Goal: Find specific page/section

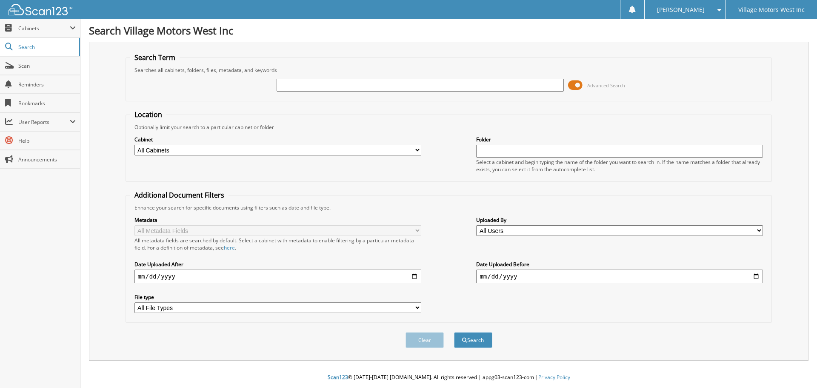
click at [303, 86] on input "text" at bounding box center [420, 85] width 287 height 13
type input "105840"
click at [454, 332] on button "Search" at bounding box center [473, 340] width 38 height 16
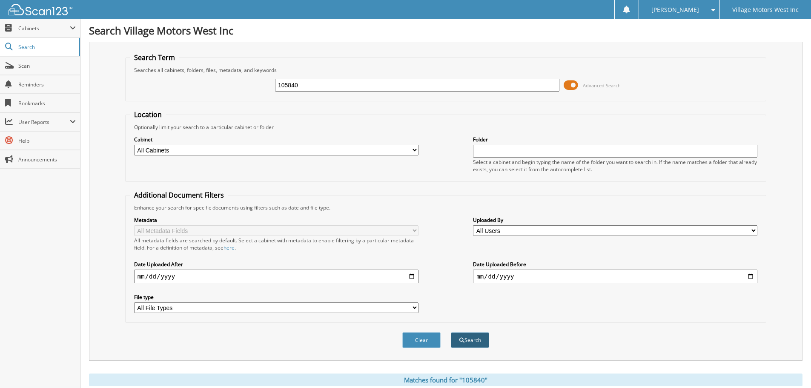
click at [478, 340] on button "Search" at bounding box center [470, 340] width 38 height 16
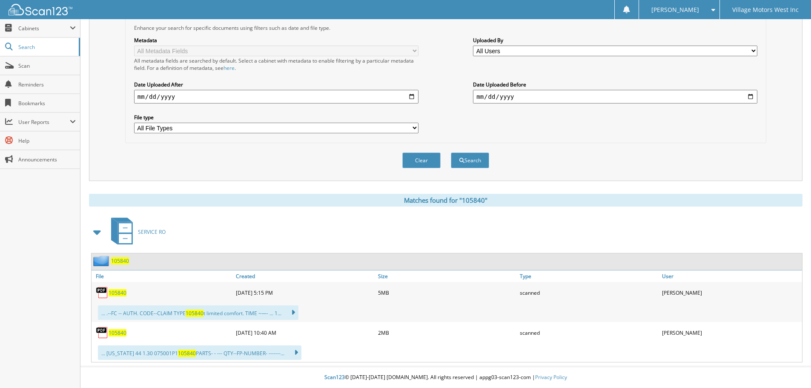
click at [120, 295] on span "105840" at bounding box center [118, 292] width 18 height 7
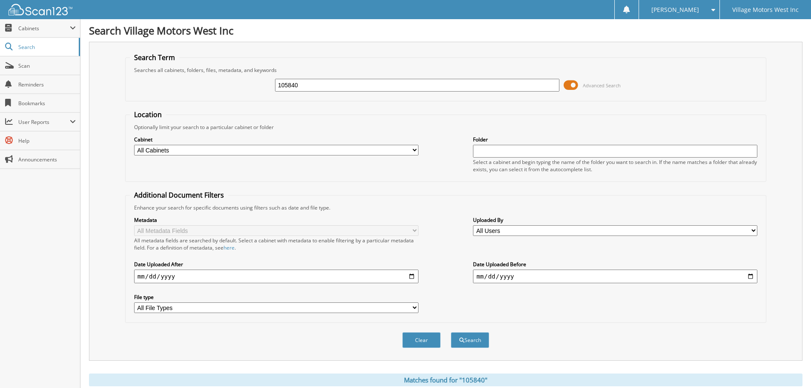
drag, startPoint x: 306, startPoint y: 87, endPoint x: 250, endPoint y: 87, distance: 55.8
click at [254, 87] on div "105840 Advanced Search" at bounding box center [446, 85] width 632 height 23
type input "el178653"
click at [451, 332] on button "Search" at bounding box center [470, 340] width 38 height 16
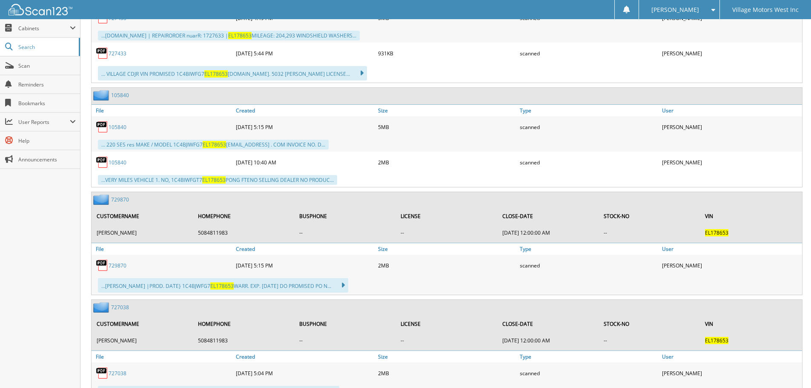
scroll to position [381, 0]
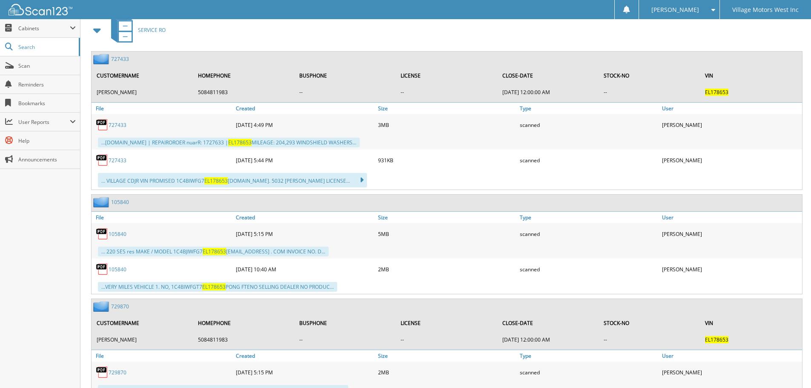
click at [119, 124] on link "727433" at bounding box center [118, 124] width 18 height 7
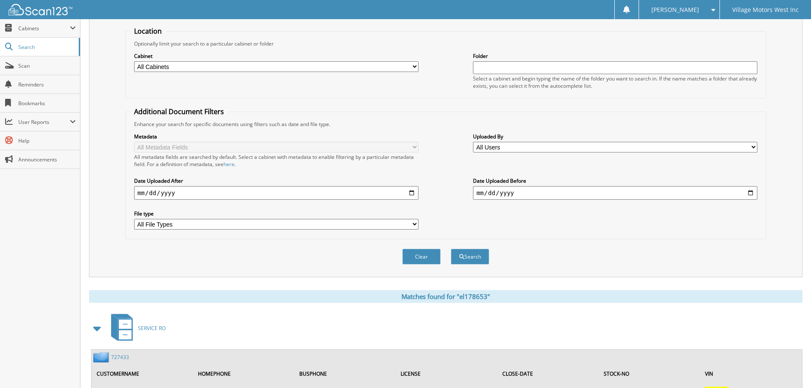
scroll to position [0, 0]
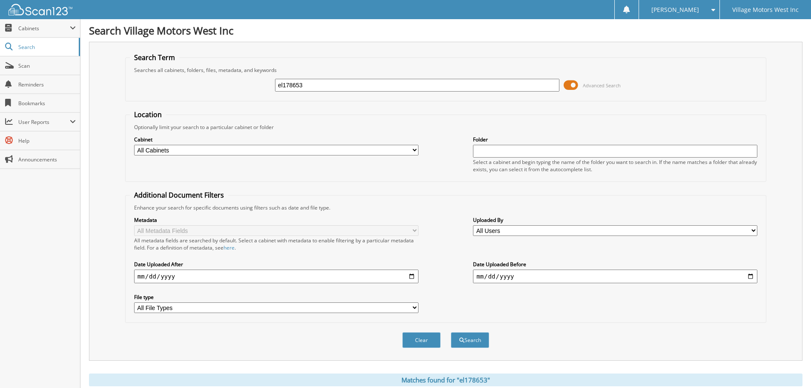
drag, startPoint x: 227, startPoint y: 366, endPoint x: 206, endPoint y: 343, distance: 31.3
